Goal: Information Seeking & Learning: Learn about a topic

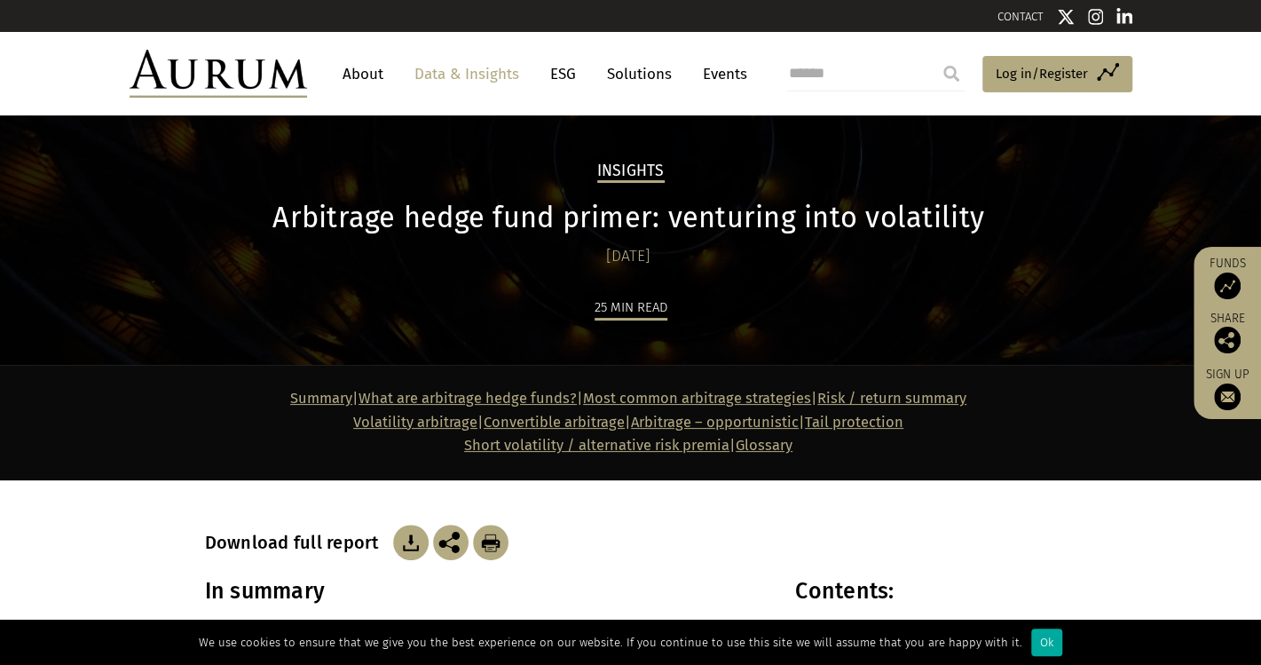
click at [217, 74] on img at bounding box center [219, 74] width 178 height 48
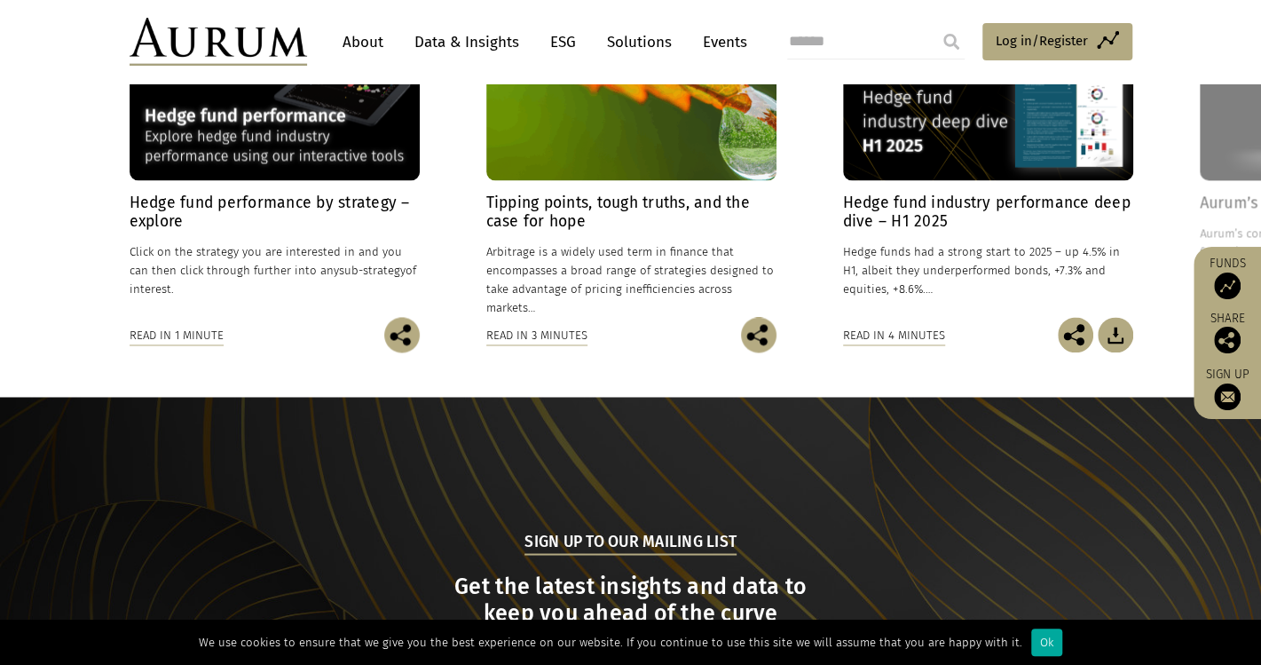
scroll to position [1331, 0]
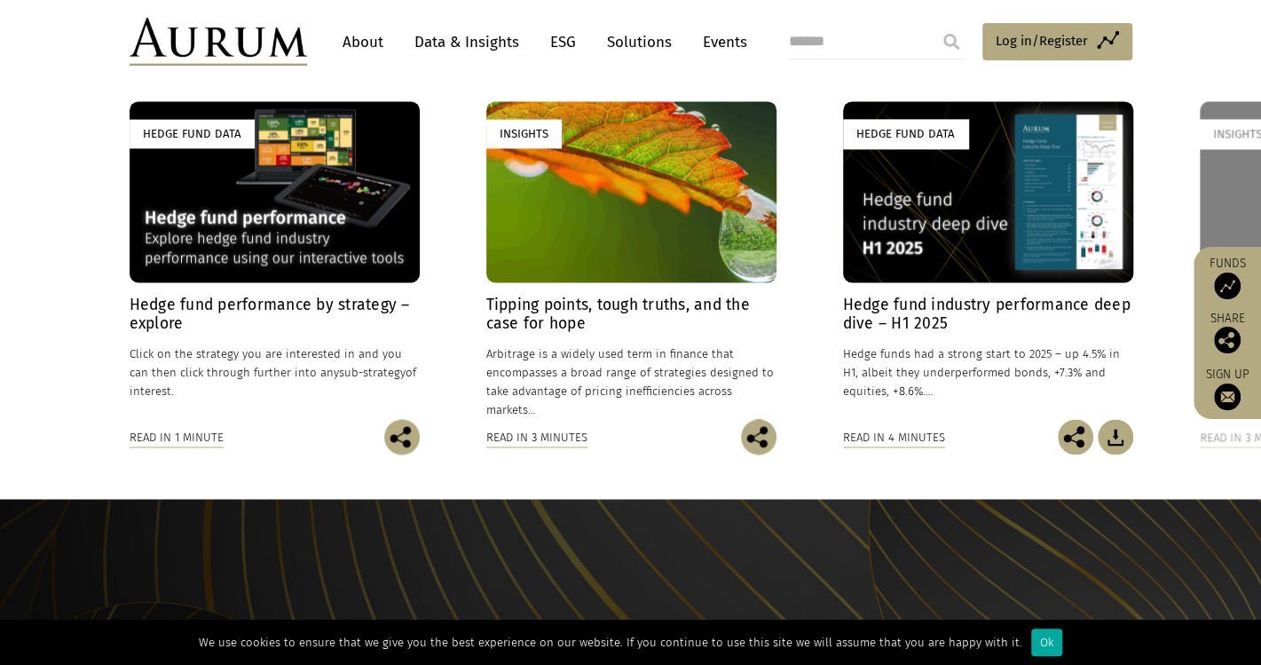
click at [486, 42] on link "Data & Insights" at bounding box center [467, 42] width 122 height 33
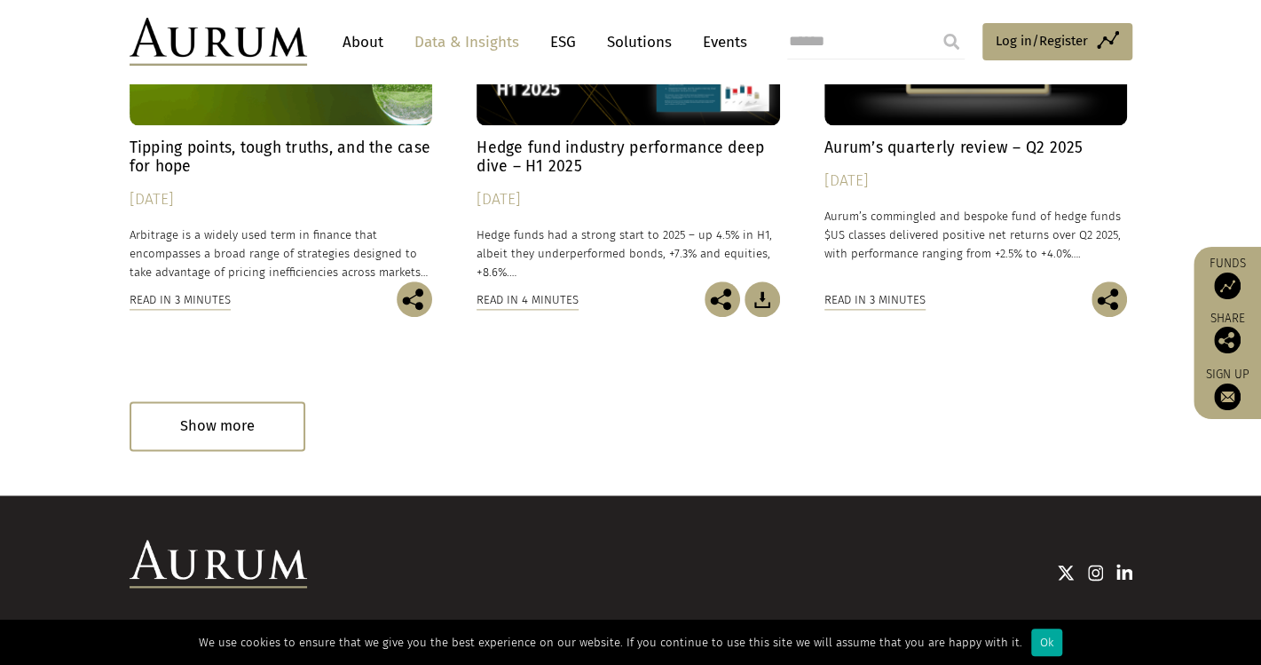
scroll to position [1198, 0]
